Goal: Task Accomplishment & Management: Manage account settings

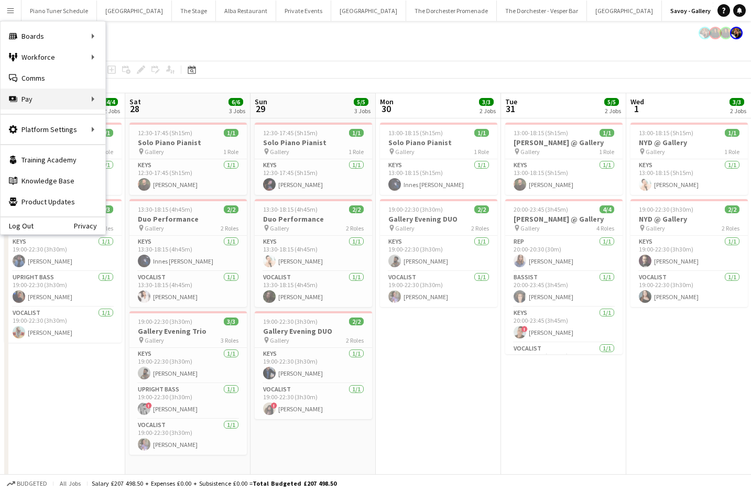
scroll to position [0, 361]
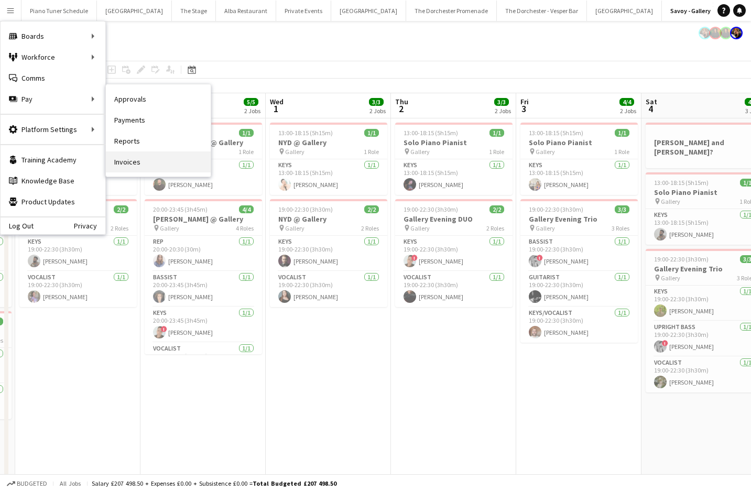
click at [137, 166] on link "Invoices" at bounding box center [158, 162] width 105 height 21
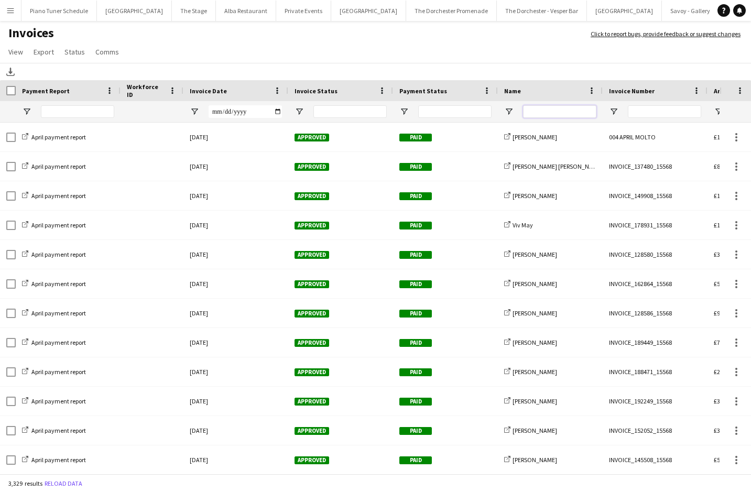
click at [541, 112] on input "Name Filter Input" at bounding box center [559, 111] width 73 height 13
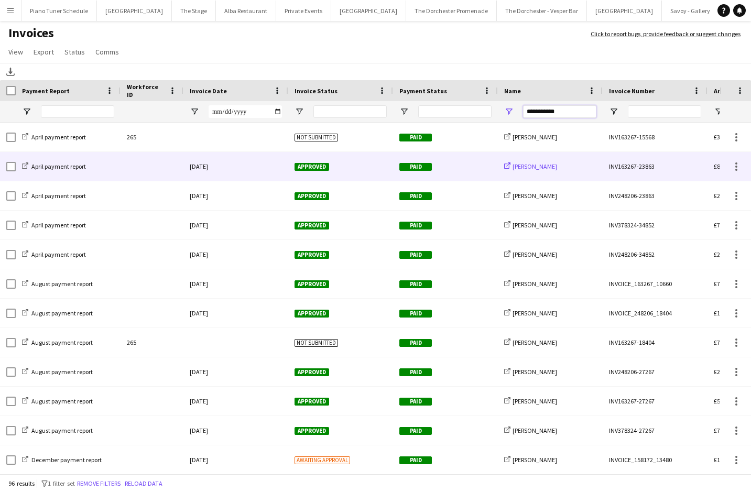
type input "**********"
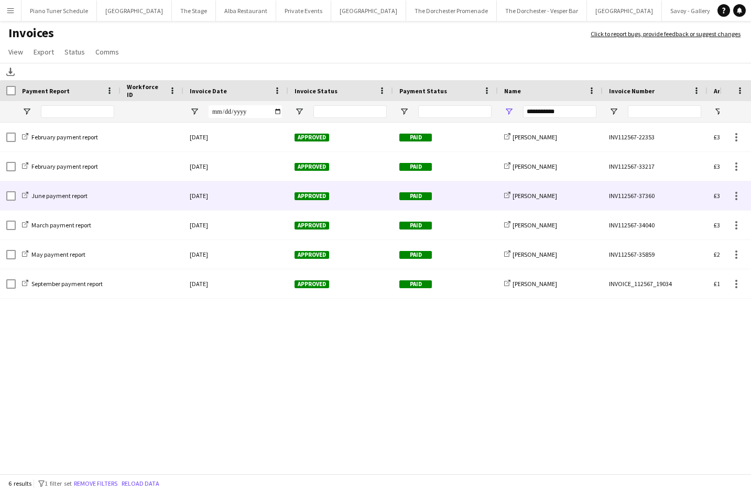
click at [147, 196] on div at bounding box center [152, 195] width 63 height 29
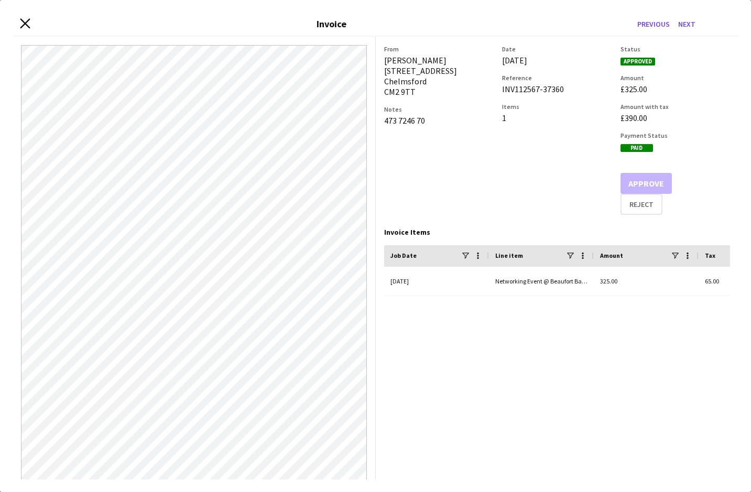
click at [21, 23] on icon "Close invoice dialog" at bounding box center [25, 23] width 10 height 10
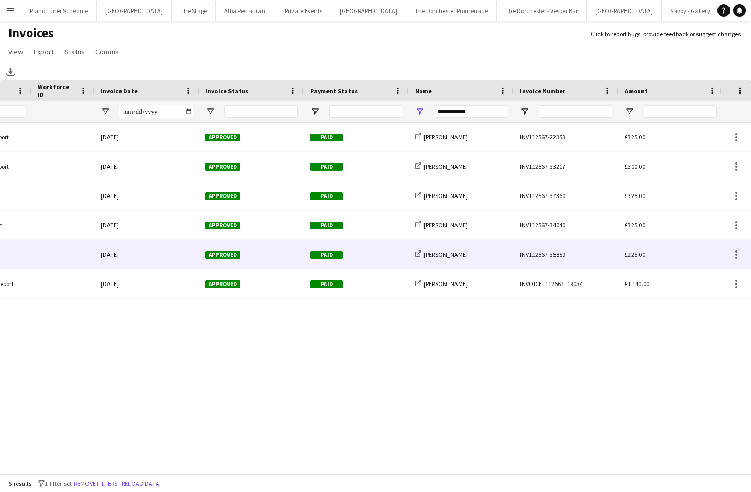
scroll to position [0, 101]
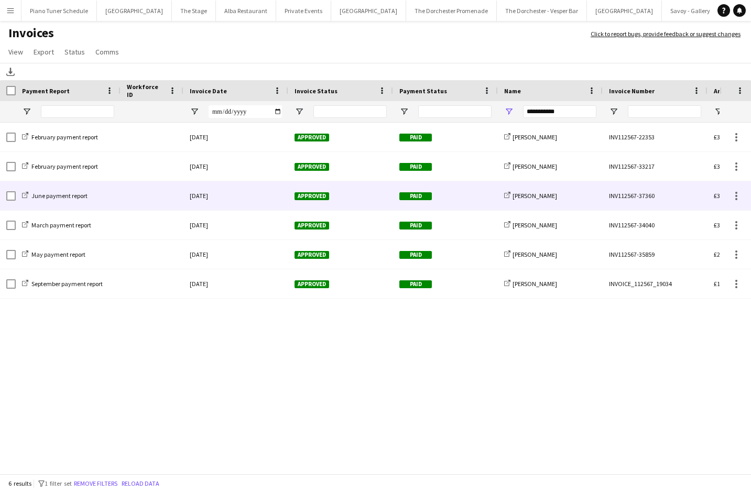
click at [101, 193] on div "June payment report" at bounding box center [68, 195] width 105 height 29
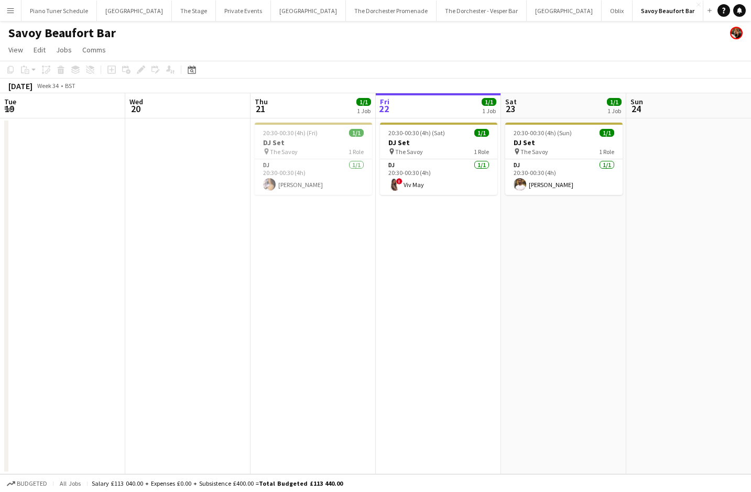
scroll to position [0, 251]
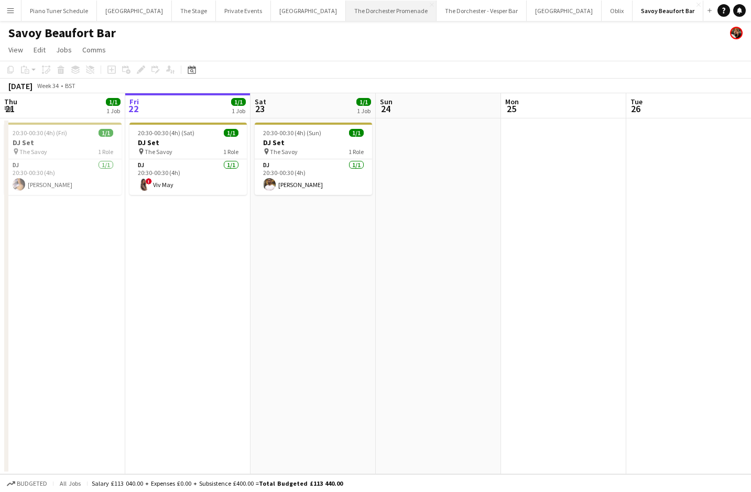
click at [358, 14] on button "The Dorchester Promenade Close" at bounding box center [391, 11] width 91 height 20
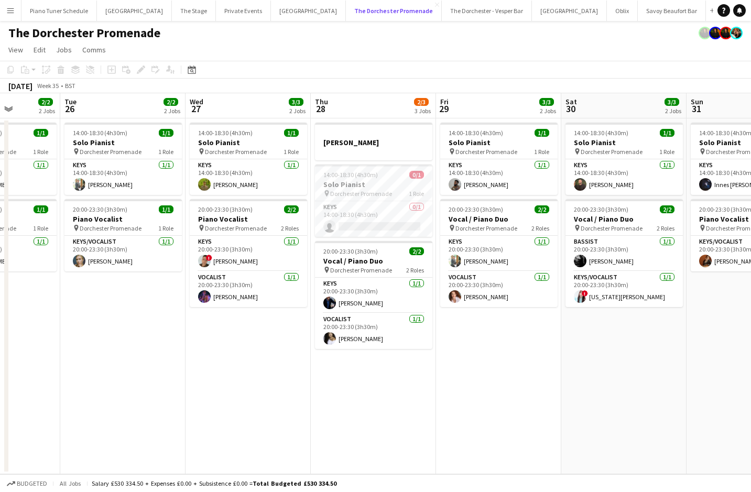
scroll to position [0, 344]
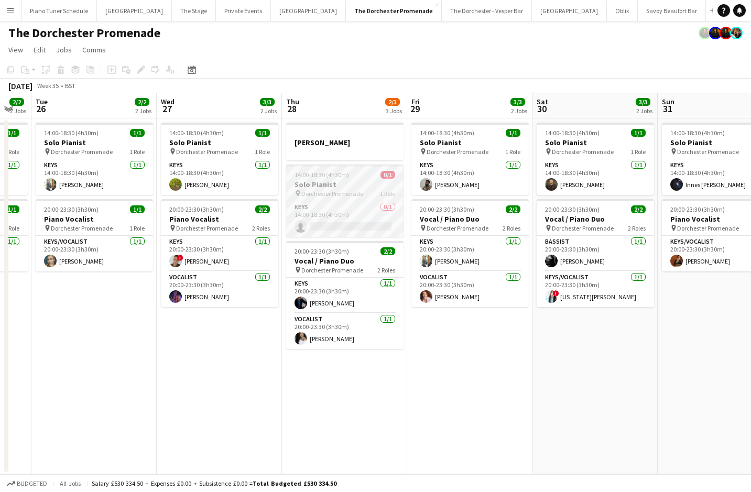
click at [333, 188] on h3 "Solo Pianist" at bounding box center [344, 184] width 117 height 9
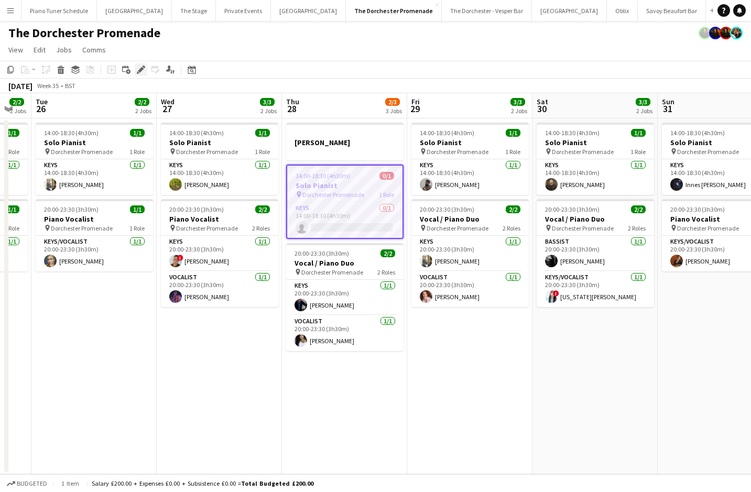
click at [139, 69] on icon "Edit" at bounding box center [141, 70] width 8 height 8
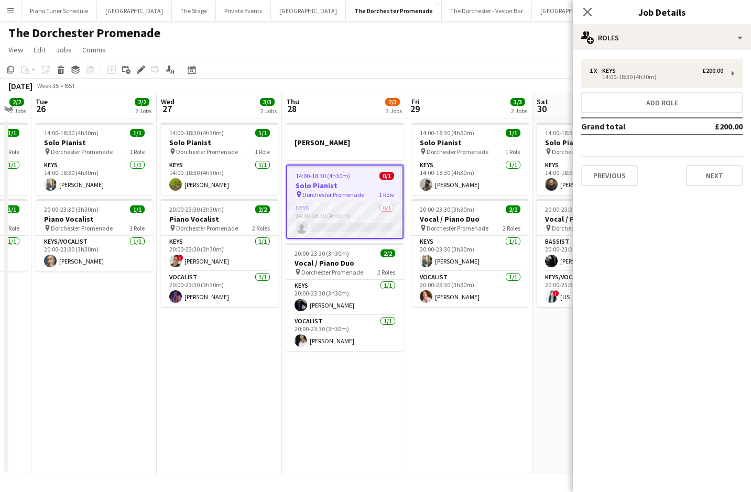
click at [361, 210] on app-card-role "Keys 0/1 14:00-18:30 (4h30m) single-neutral-actions" at bounding box center [344, 220] width 115 height 36
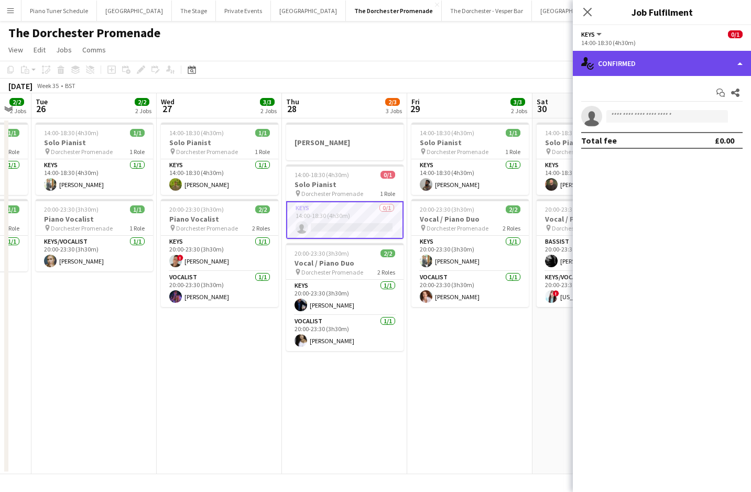
click at [735, 64] on div "single-neutral-actions-check-2 Confirmed" at bounding box center [662, 63] width 178 height 25
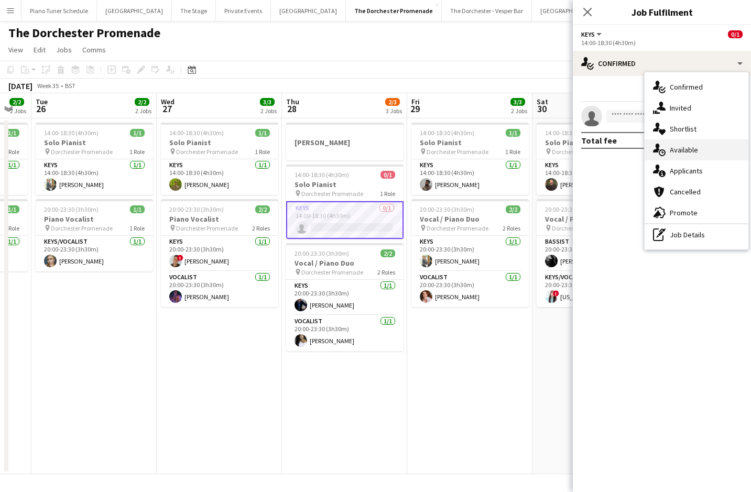
click at [694, 157] on div "single-neutral-actions-upload Available" at bounding box center [697, 149] width 104 height 21
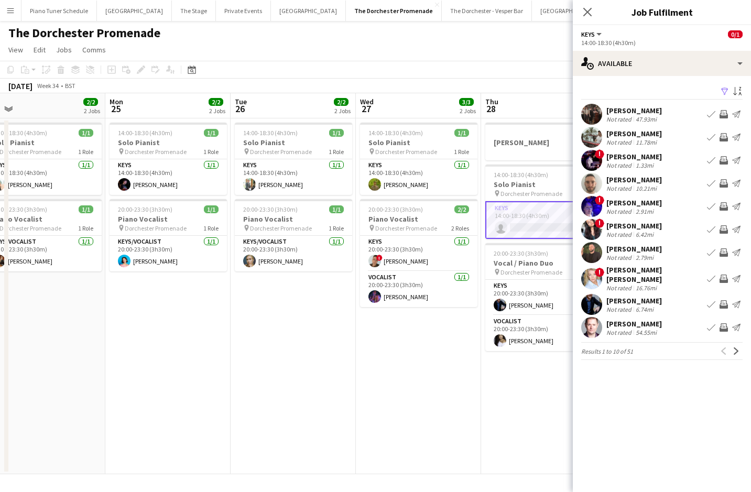
scroll to position [0, 410]
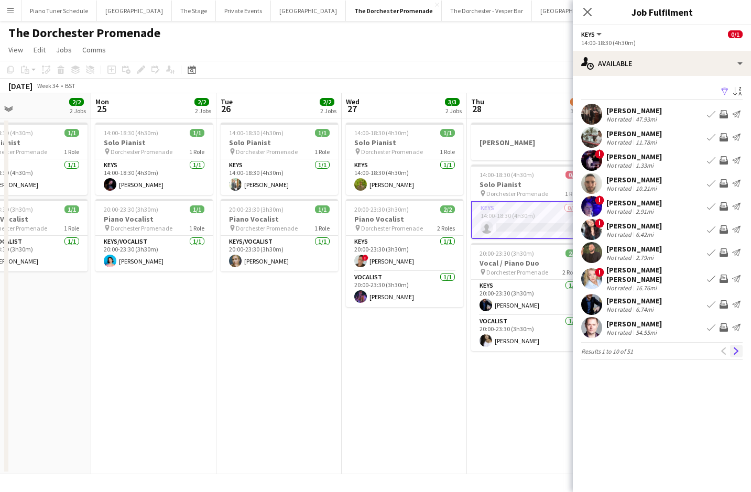
click at [740, 348] on app-icon "Next" at bounding box center [736, 351] width 7 height 7
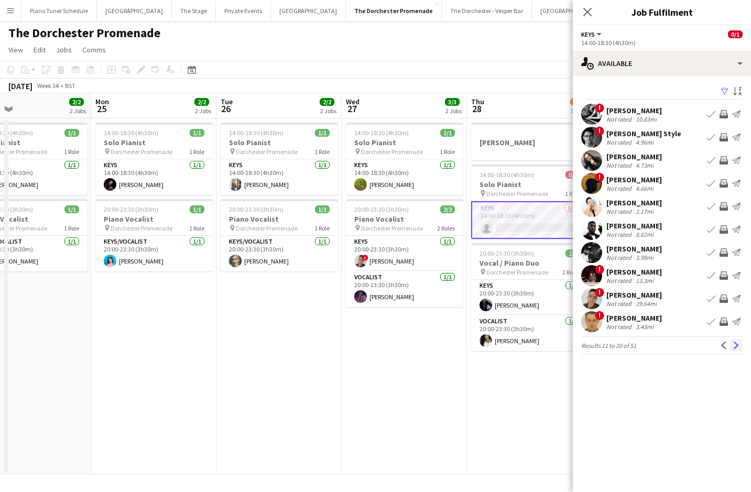
click at [740, 346] on app-icon "Next" at bounding box center [736, 345] width 7 height 7
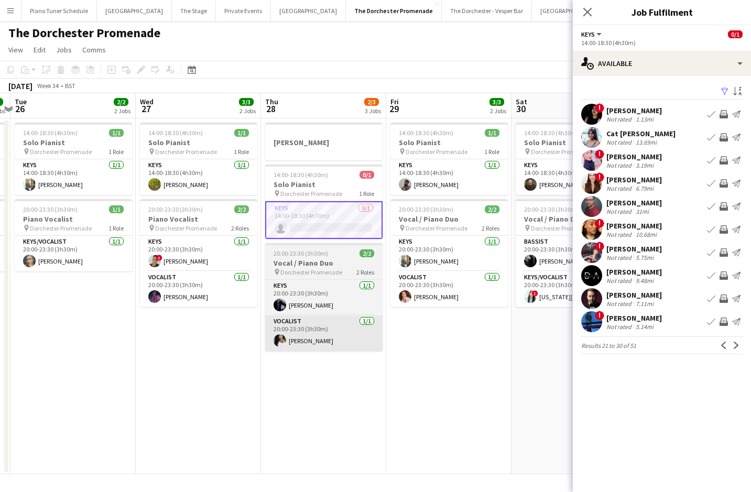
scroll to position [0, 366]
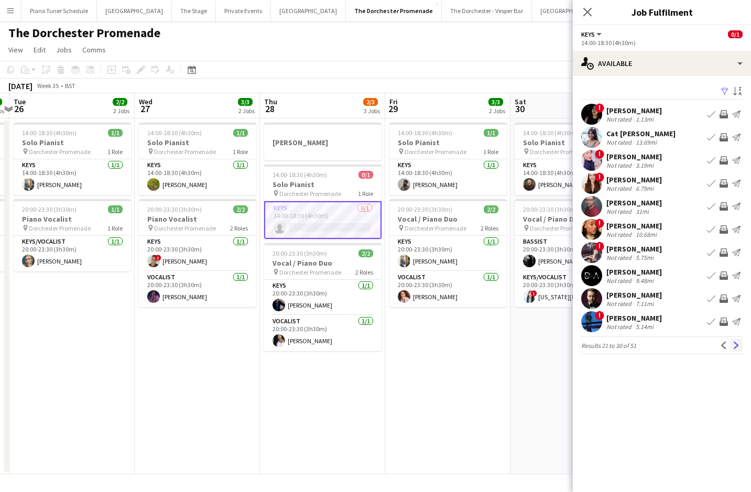
click at [734, 347] on app-icon "Next" at bounding box center [736, 345] width 7 height 7
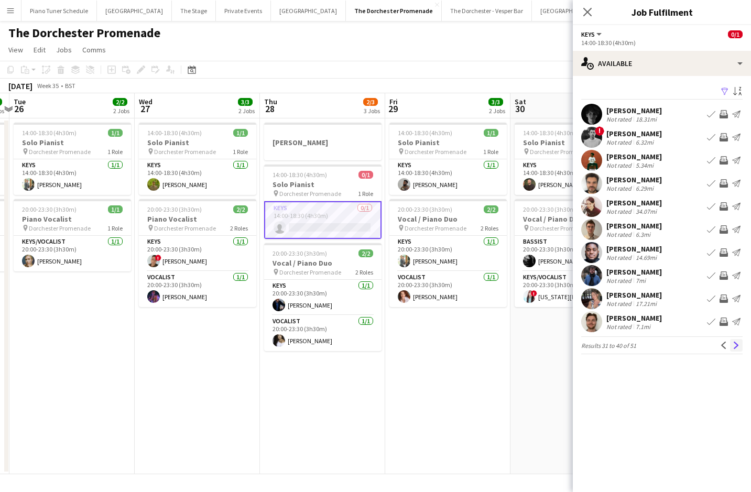
click at [736, 348] on app-icon "Next" at bounding box center [736, 345] width 7 height 7
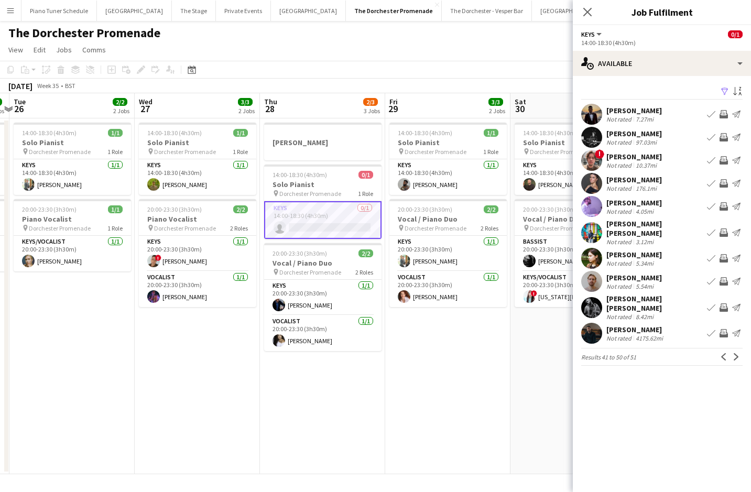
drag, startPoint x: 736, startPoint y: 348, endPoint x: 731, endPoint y: 363, distance: 15.8
click at [732, 362] on div "Filter Sort asc Zethan Anderson Not rated 7.27mi Book crew Invite crew Send not…" at bounding box center [662, 227] width 178 height 303
click at [735, 353] on app-icon "Next" at bounding box center [736, 356] width 7 height 7
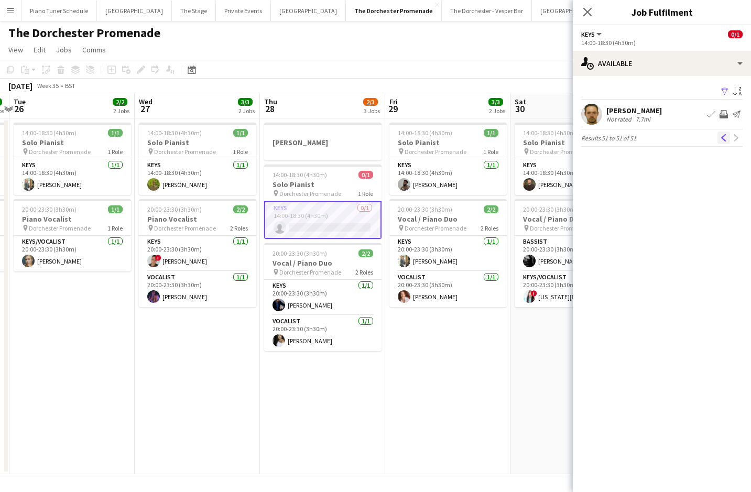
click at [721, 135] on app-icon "Previous" at bounding box center [723, 137] width 7 height 7
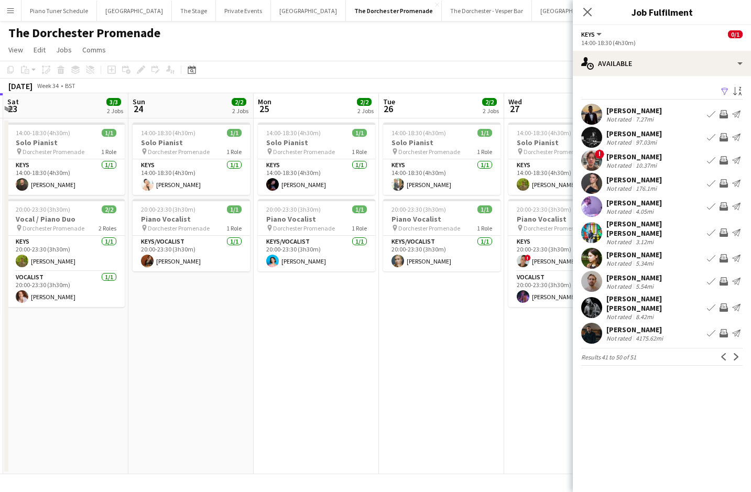
scroll to position [0, 373]
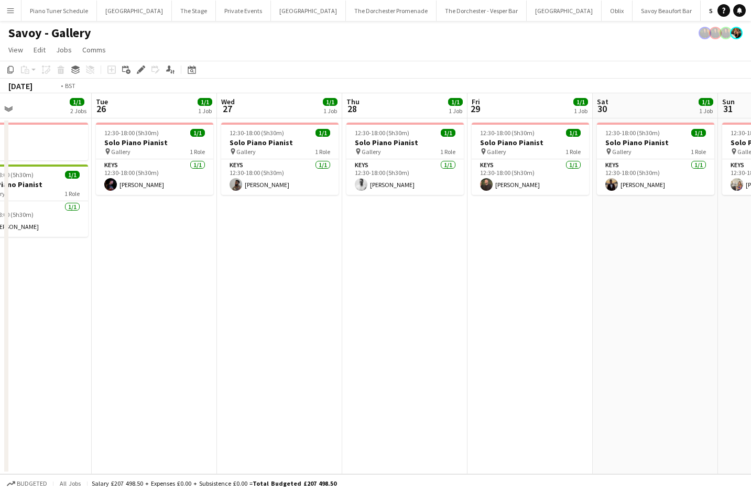
scroll to position [0, 342]
